Goal: Task Accomplishment & Management: Manage account settings

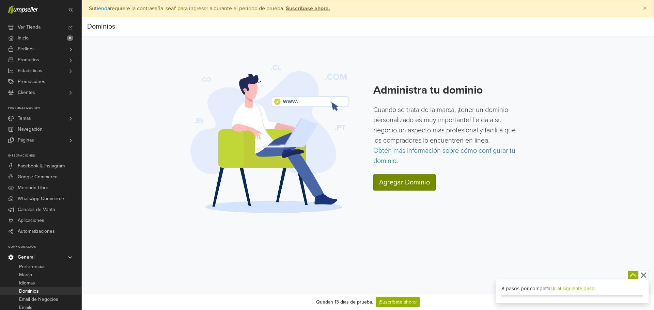
click at [402, 183] on link "Agregar Dominio" at bounding box center [404, 182] width 62 height 16
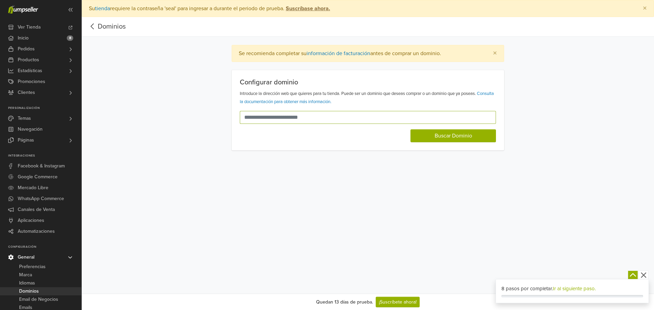
drag, startPoint x: 269, startPoint y: 118, endPoint x: 281, endPoint y: 127, distance: 14.6
click at [270, 119] on input "text" at bounding box center [364, 117] width 248 height 13
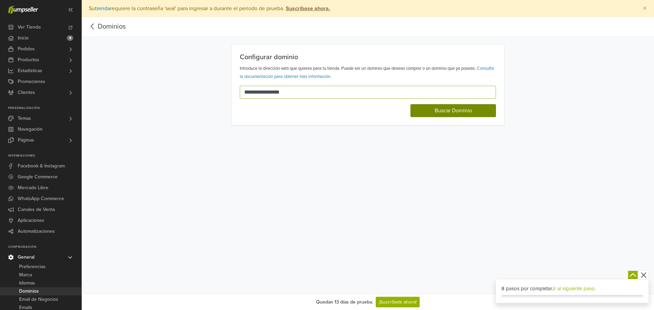
type input "**********"
drag, startPoint x: 456, startPoint y: 113, endPoint x: 450, endPoint y: 136, distance: 23.5
click at [454, 116] on button "Buscar Dominio" at bounding box center [452, 110] width 85 height 13
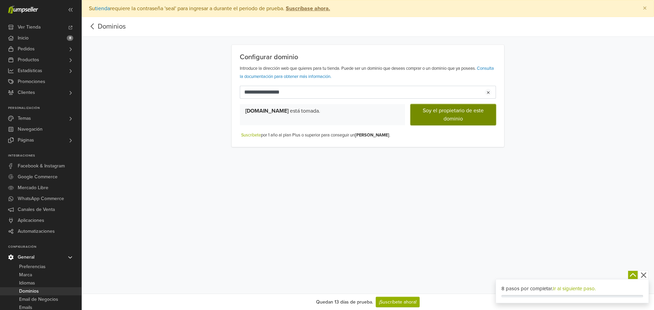
click at [426, 124] on button "Soy el propietario de este dominio" at bounding box center [452, 114] width 85 height 21
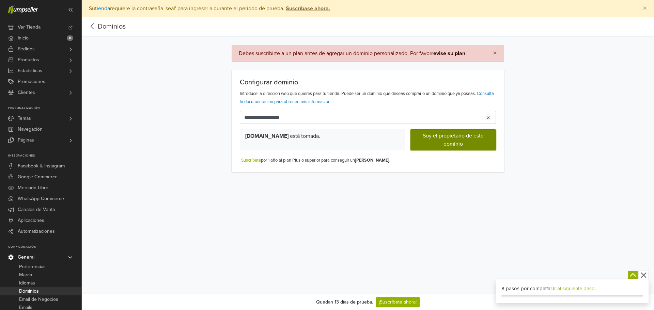
click at [447, 135] on button "Soy el propietario de este dominio" at bounding box center [452, 139] width 85 height 21
click at [457, 52] on link "revise su plan" at bounding box center [448, 53] width 34 height 7
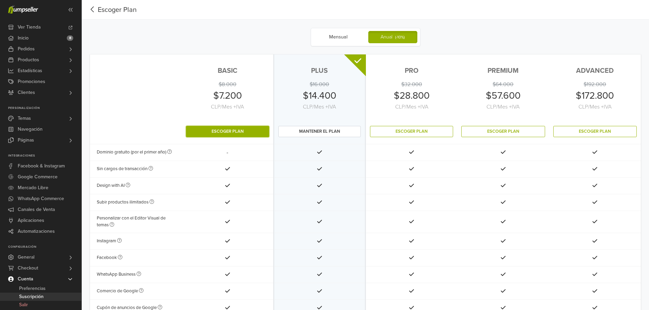
click at [235, 129] on button "Escoger Plan" at bounding box center [227, 131] width 83 height 11
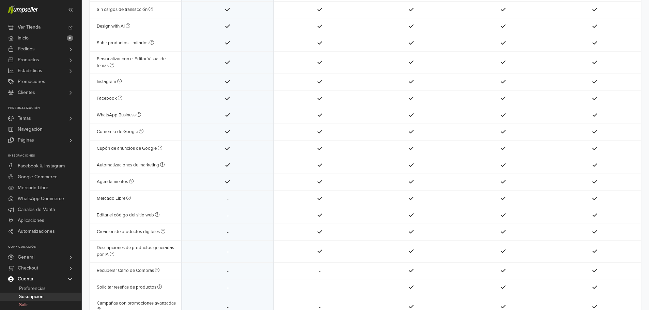
scroll to position [170, 0]
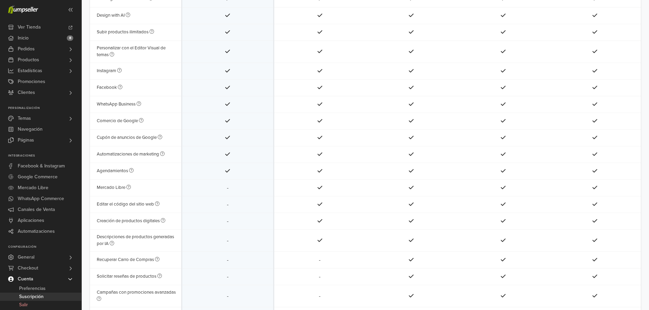
click at [228, 190] on td "-" at bounding box center [228, 187] width 92 height 17
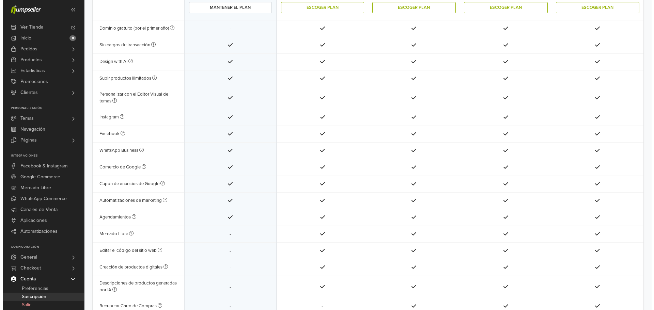
scroll to position [0, 0]
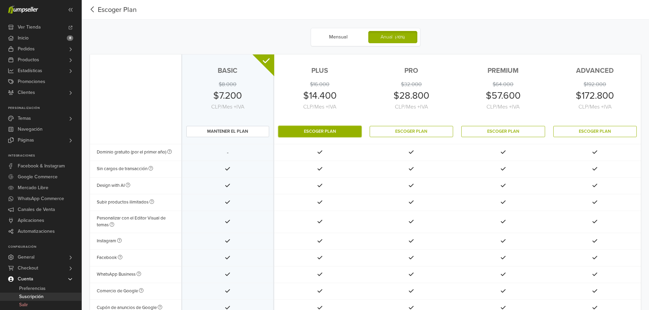
click at [319, 131] on button "Escoger Plan" at bounding box center [319, 131] width 83 height 11
